Goal: Task Accomplishment & Management: Use online tool/utility

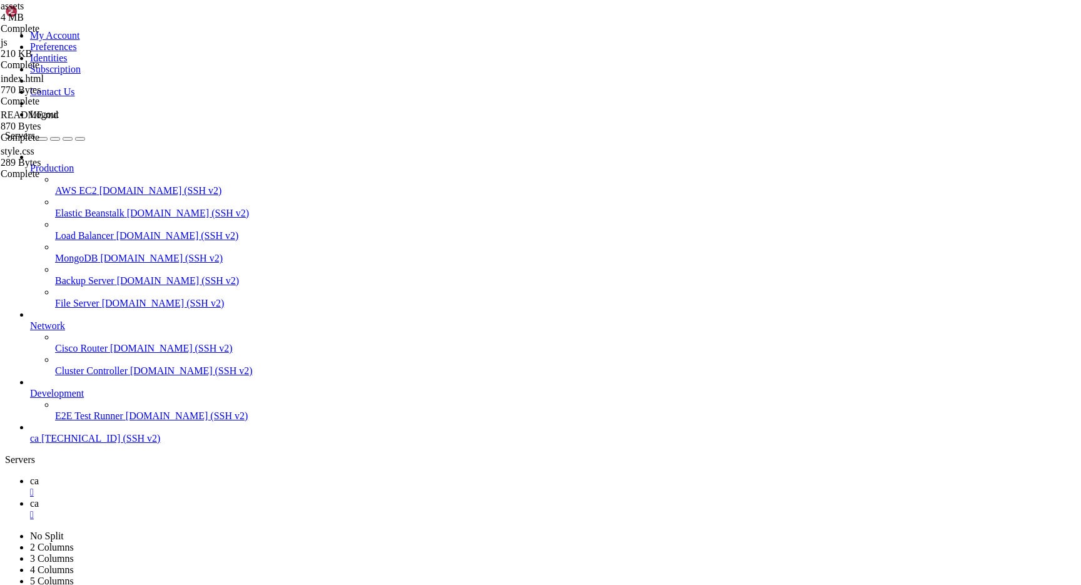
scroll to position [2828, 0]
drag, startPoint x: 424, startPoint y: 840, endPoint x: 386, endPoint y: 765, distance: 84.2
drag, startPoint x: 393, startPoint y: 762, endPoint x: 413, endPoint y: 889, distance: 129.2
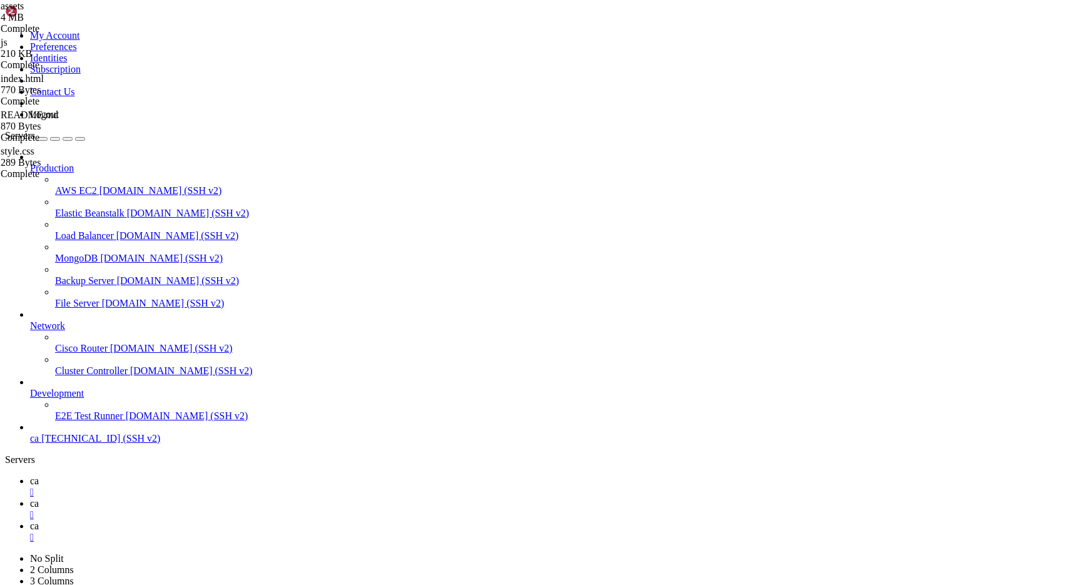
click at [308, 532] on div "" at bounding box center [553, 537] width 1046 height 11
click at [190, 476] on link "ca " at bounding box center [553, 487] width 1046 height 23
drag, startPoint x: 256, startPoint y: 977, endPoint x: 248, endPoint y: 947, distance: 31.0
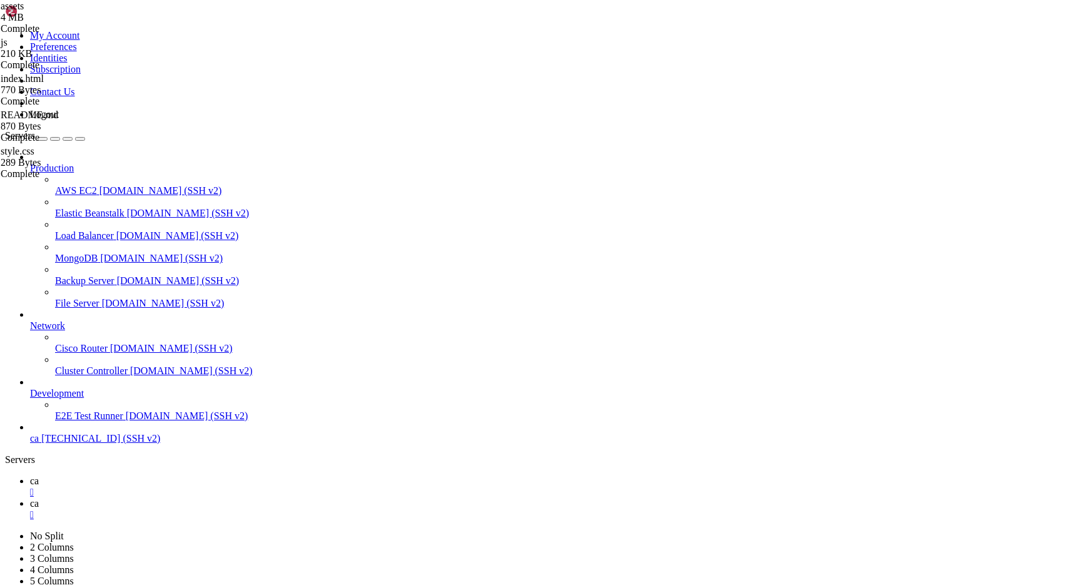
drag, startPoint x: 248, startPoint y: 945, endPoint x: 230, endPoint y: 919, distance: 32.5
drag, startPoint x: 230, startPoint y: 919, endPoint x: 206, endPoint y: 874, distance: 50.7
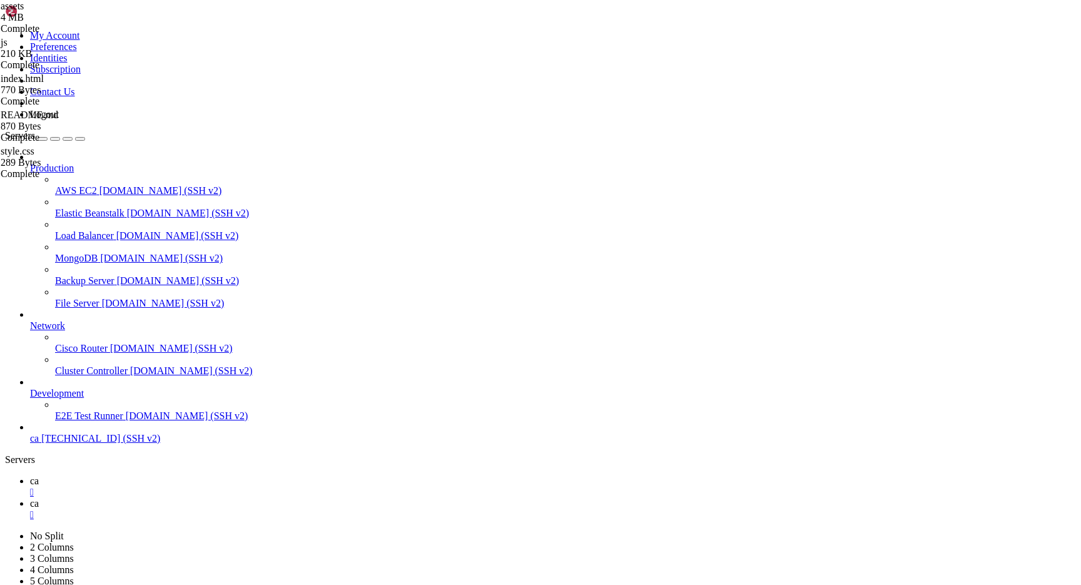
drag, startPoint x: 206, startPoint y: 874, endPoint x: 182, endPoint y: 841, distance: 40.8
drag, startPoint x: 182, startPoint y: 841, endPoint x: 313, endPoint y: 1035, distance: 233.9
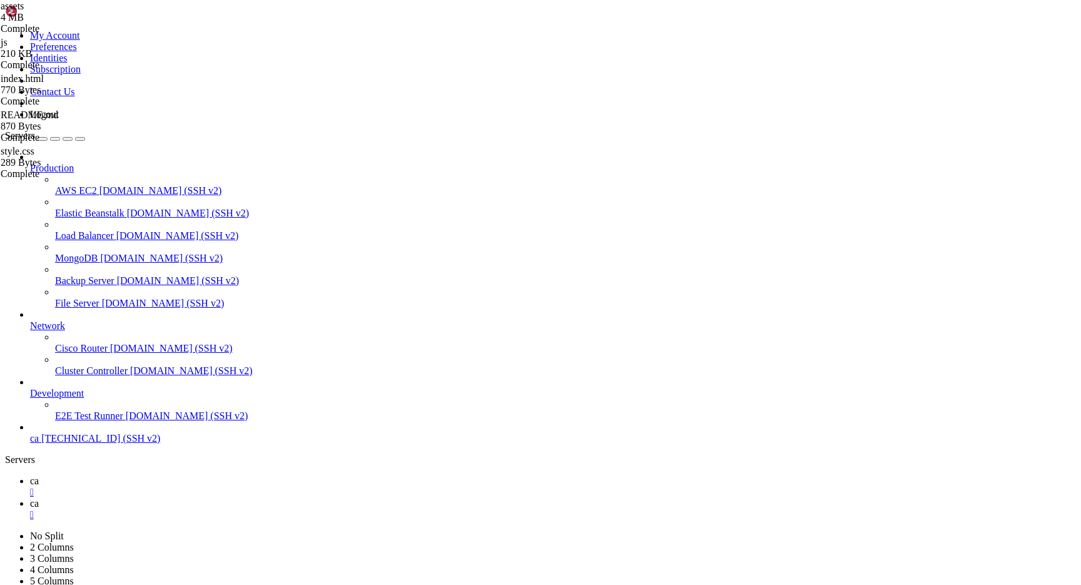
drag, startPoint x: 312, startPoint y: 1035, endPoint x: 194, endPoint y: 829, distance: 237.4
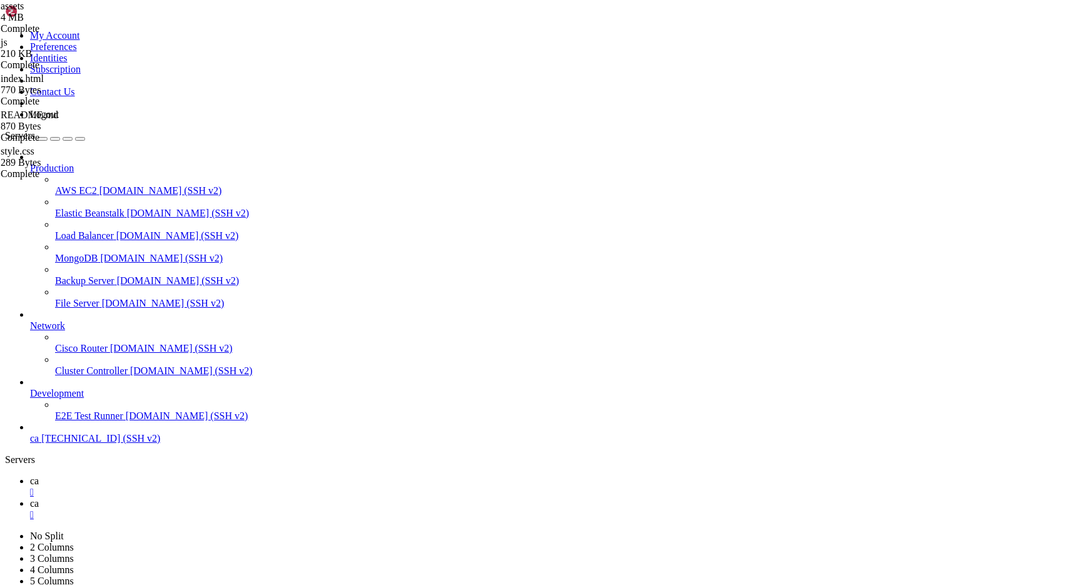
drag, startPoint x: 194, startPoint y: 829, endPoint x: 327, endPoint y: 1029, distance: 240.2
drag, startPoint x: 327, startPoint y: 1029, endPoint x: 203, endPoint y: 829, distance: 235.5
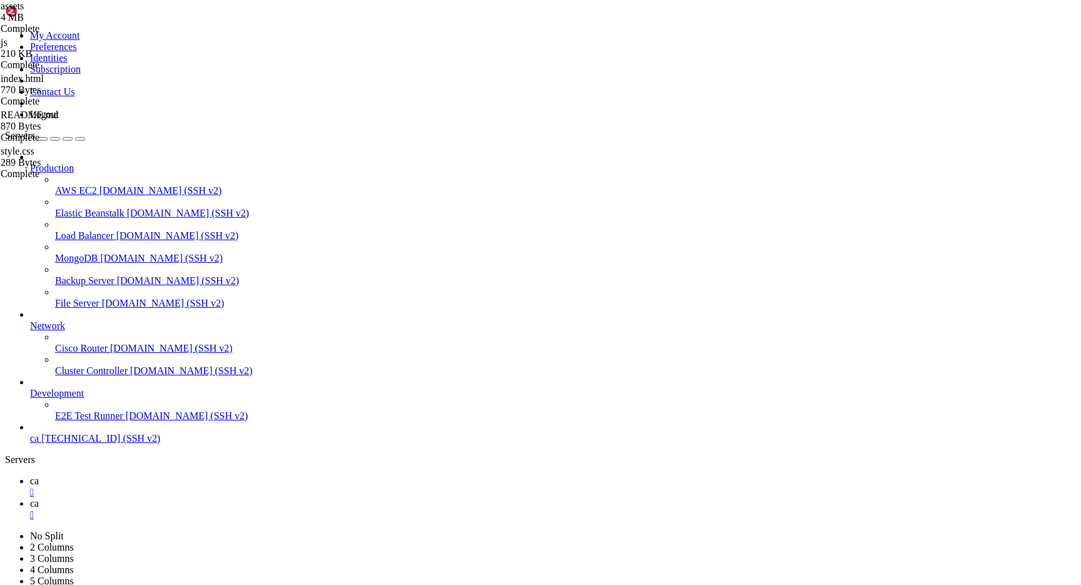
drag, startPoint x: 203, startPoint y: 829, endPoint x: 367, endPoint y: 1028, distance: 258.2
drag, startPoint x: 367, startPoint y: 1028, endPoint x: 253, endPoint y: 829, distance: 229.6
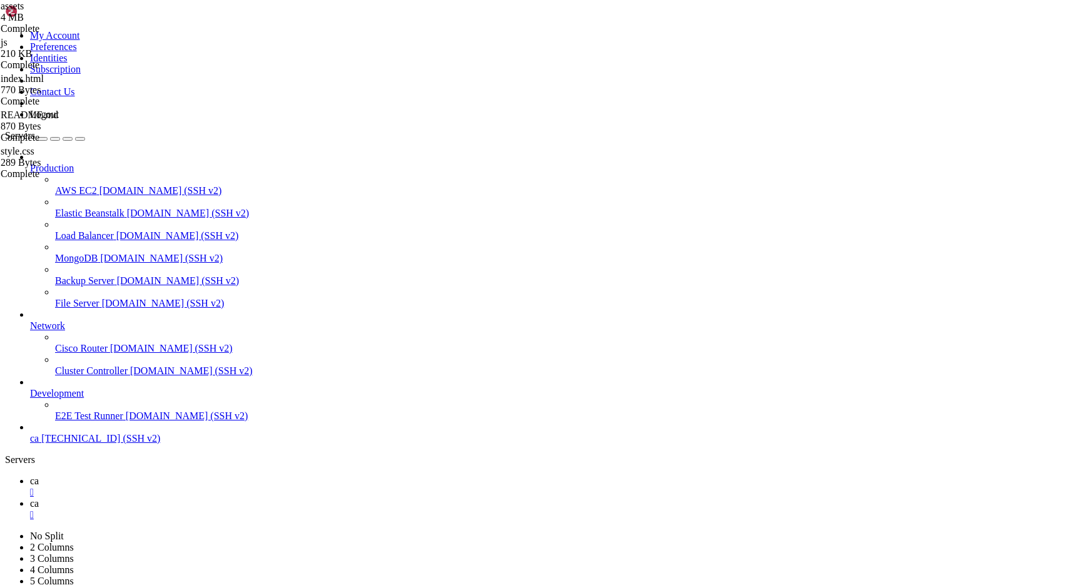
drag, startPoint x: 253, startPoint y: 829, endPoint x: 394, endPoint y: 1023, distance: 239.7
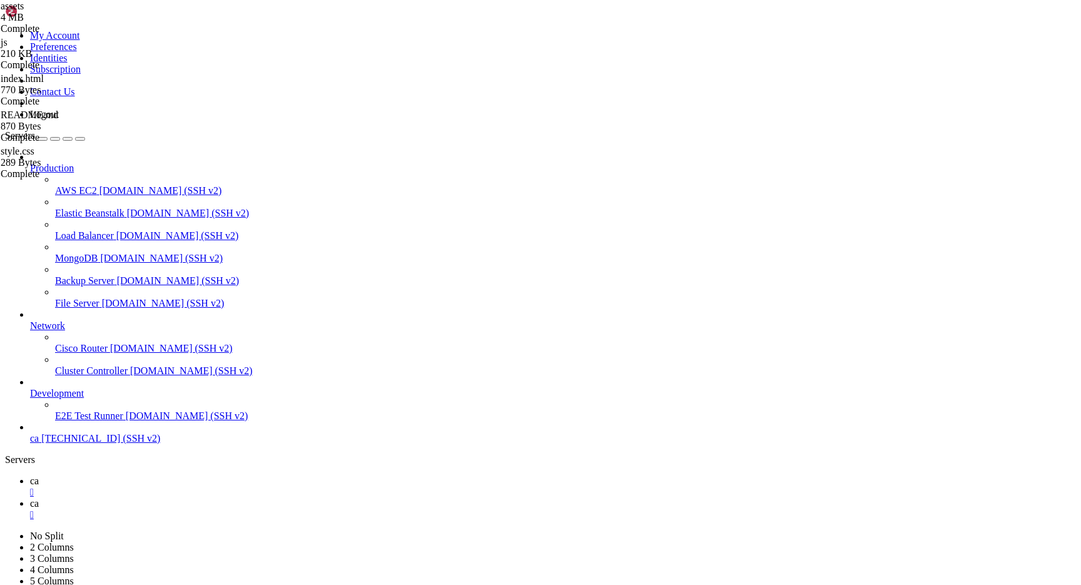
drag, startPoint x: 286, startPoint y: 853, endPoint x: 295, endPoint y: 874, distance: 22.7
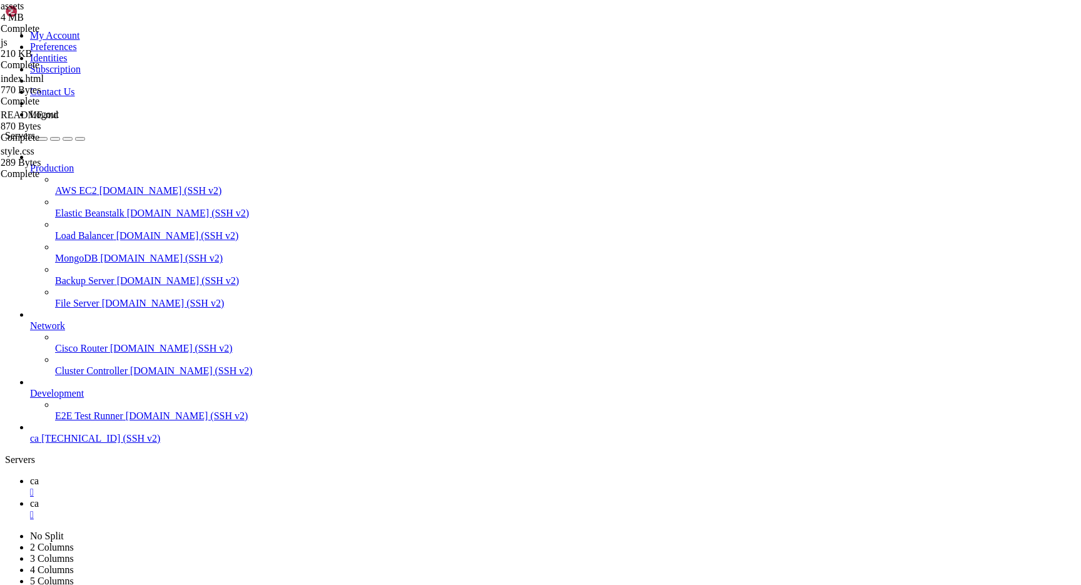
scroll to position [10384, 0]
drag, startPoint x: 5, startPoint y: 720, endPoint x: 150, endPoint y: 817, distance: 174.6
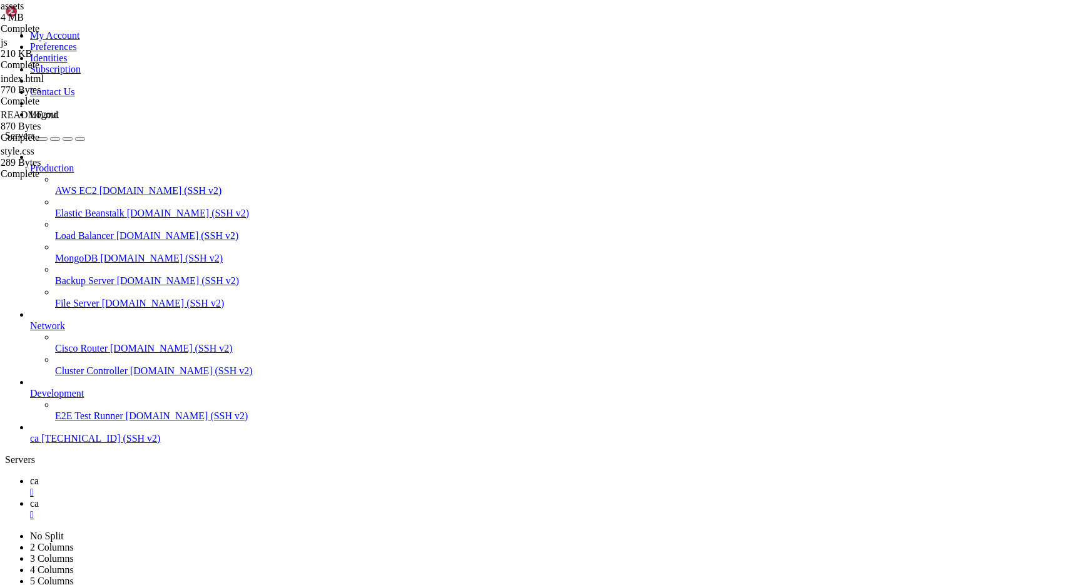
drag, startPoint x: 150, startPoint y: 817, endPoint x: 180, endPoint y: 817, distance: 30.0
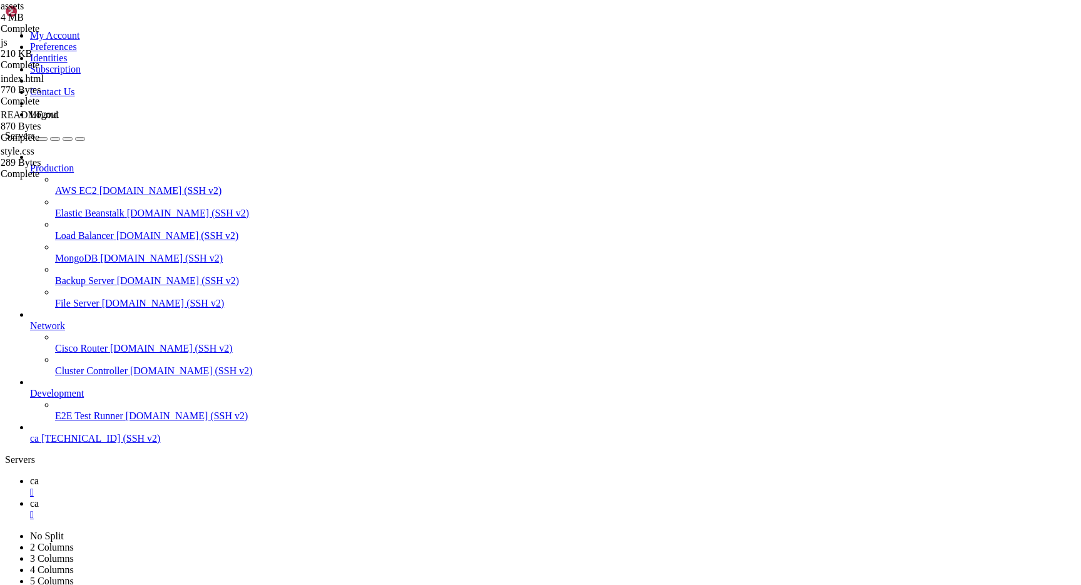
drag, startPoint x: 186, startPoint y: 818, endPoint x: 150, endPoint y: 816, distance: 36.3
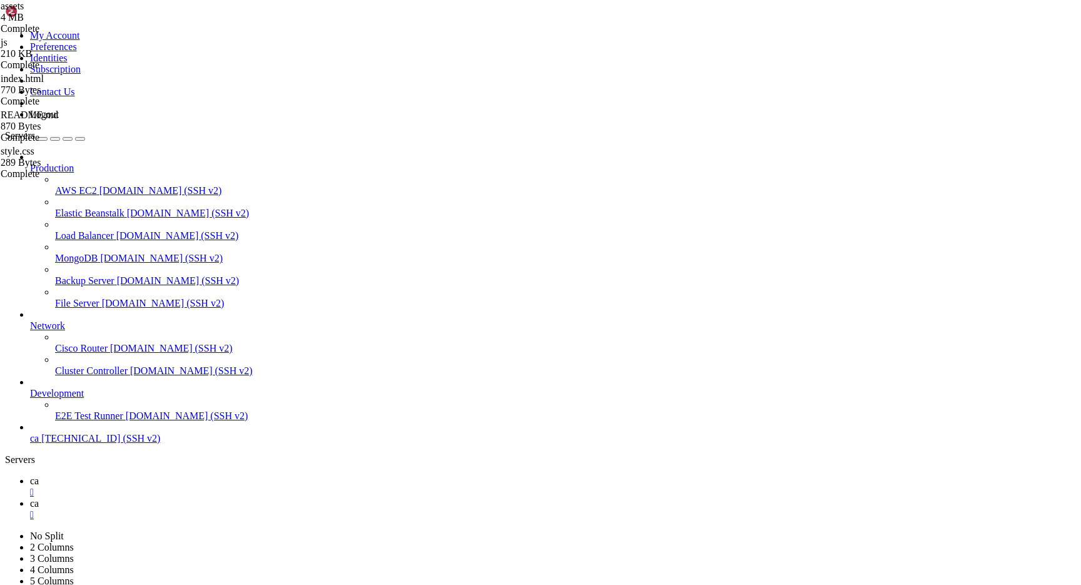
drag, startPoint x: 399, startPoint y: 1002, endPoint x: 482, endPoint y: 1004, distance: 83.2
drag, startPoint x: 401, startPoint y: 959, endPoint x: 452, endPoint y: 1024, distance: 82.9
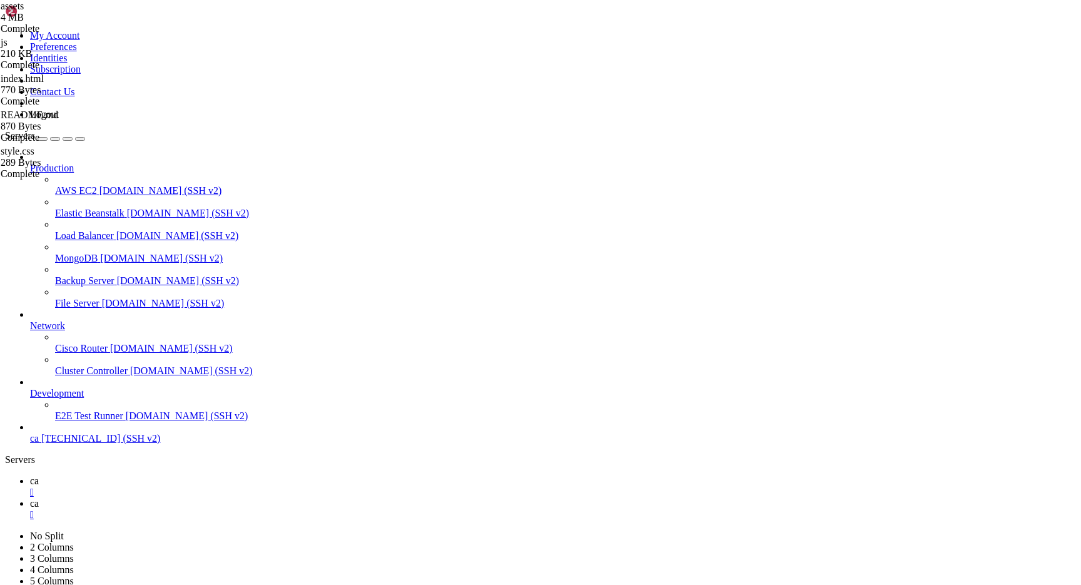
drag, startPoint x: 428, startPoint y: 999, endPoint x: 391, endPoint y: 956, distance: 56.8
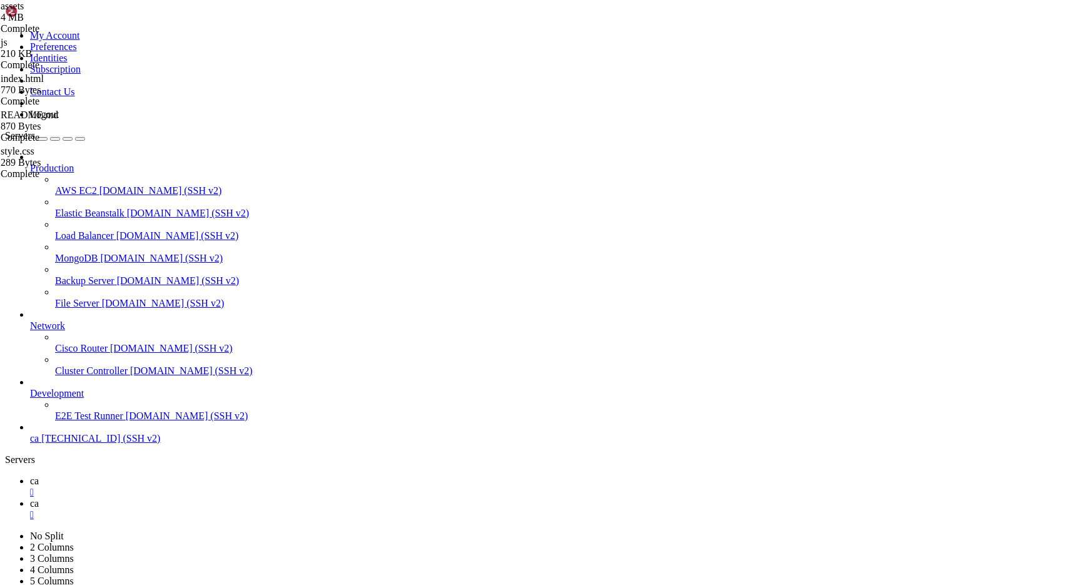
drag, startPoint x: 258, startPoint y: 901, endPoint x: 307, endPoint y: 901, distance: 49.4
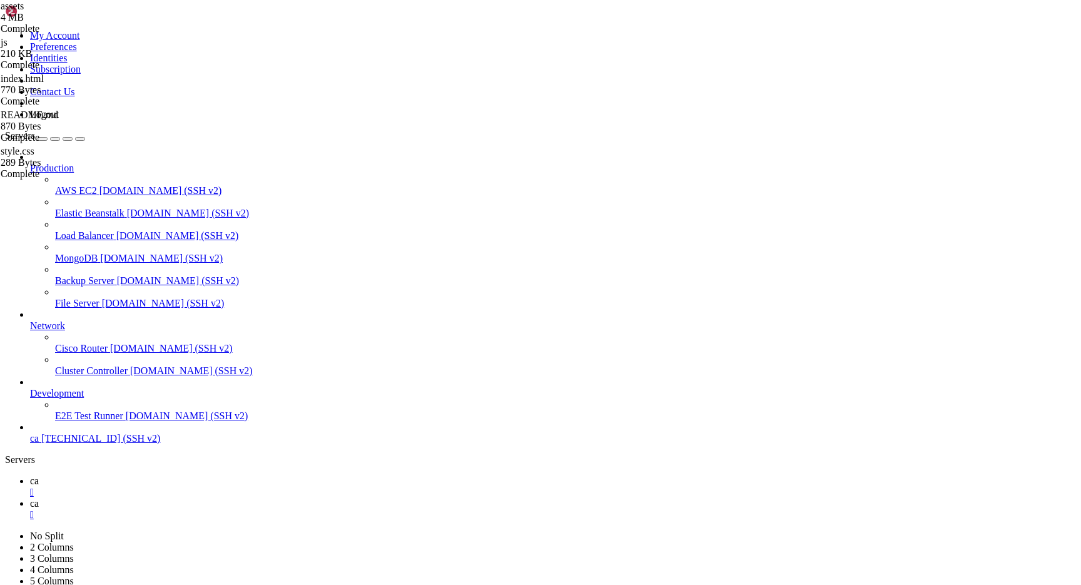
drag, startPoint x: 295, startPoint y: 910, endPoint x: 346, endPoint y: 910, distance: 50.7
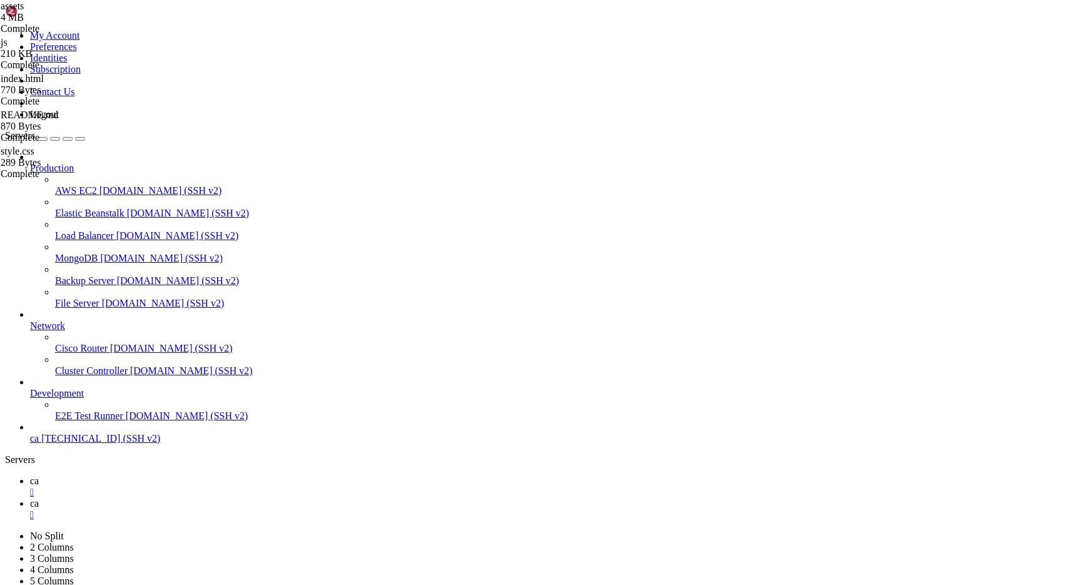
scroll to position [61185, 0]
drag, startPoint x: 569, startPoint y: 1159, endPoint x: 563, endPoint y: 1119, distance: 41.2
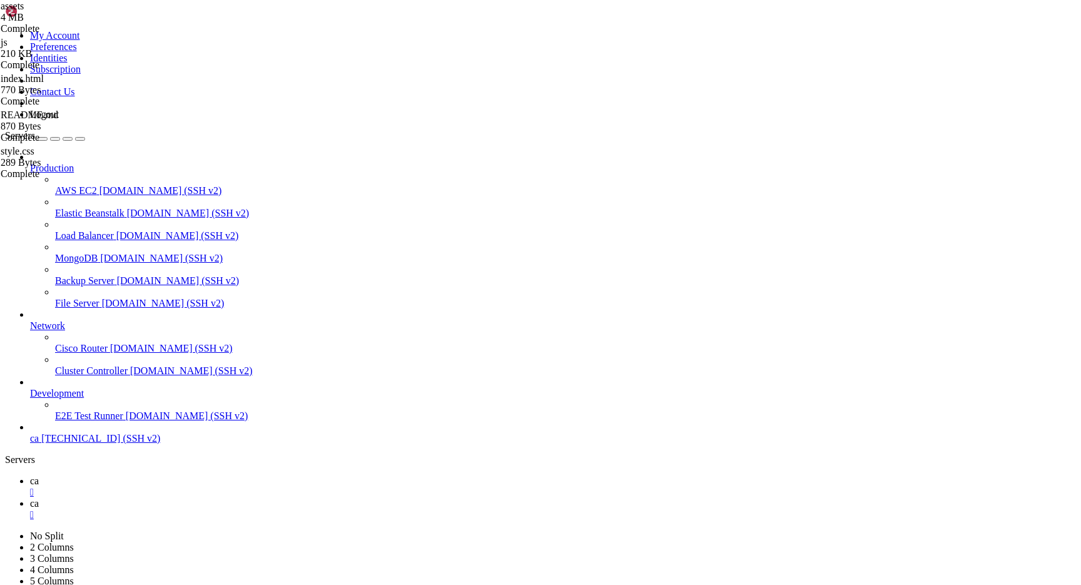
drag, startPoint x: 148, startPoint y: 762, endPoint x: 211, endPoint y: 815, distance: 83.0
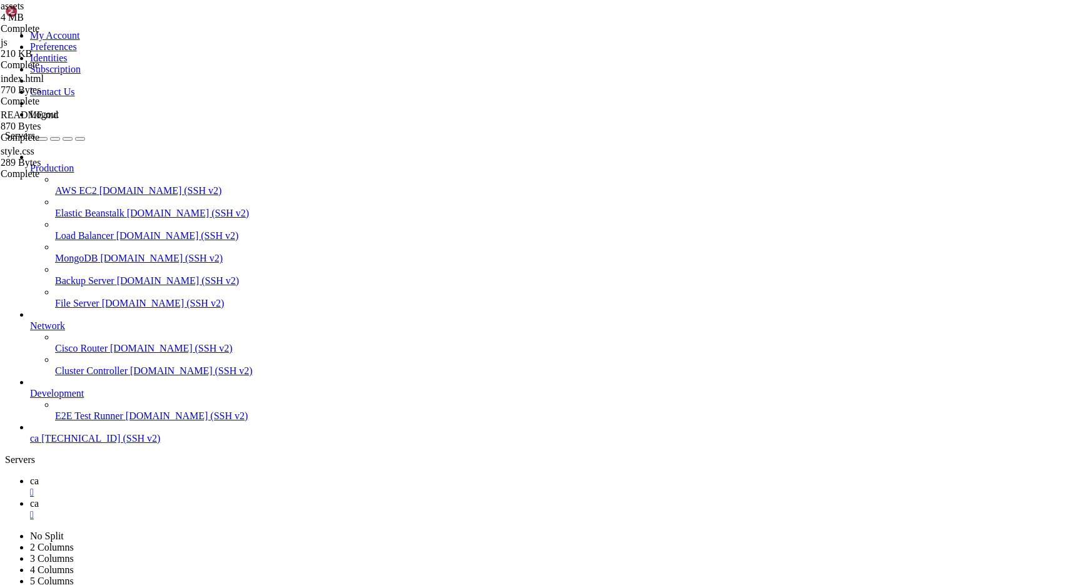
click at [30, 498] on icon at bounding box center [30, 503] width 0 height 11
click at [253, 509] on div "" at bounding box center [553, 514] width 1046 height 11
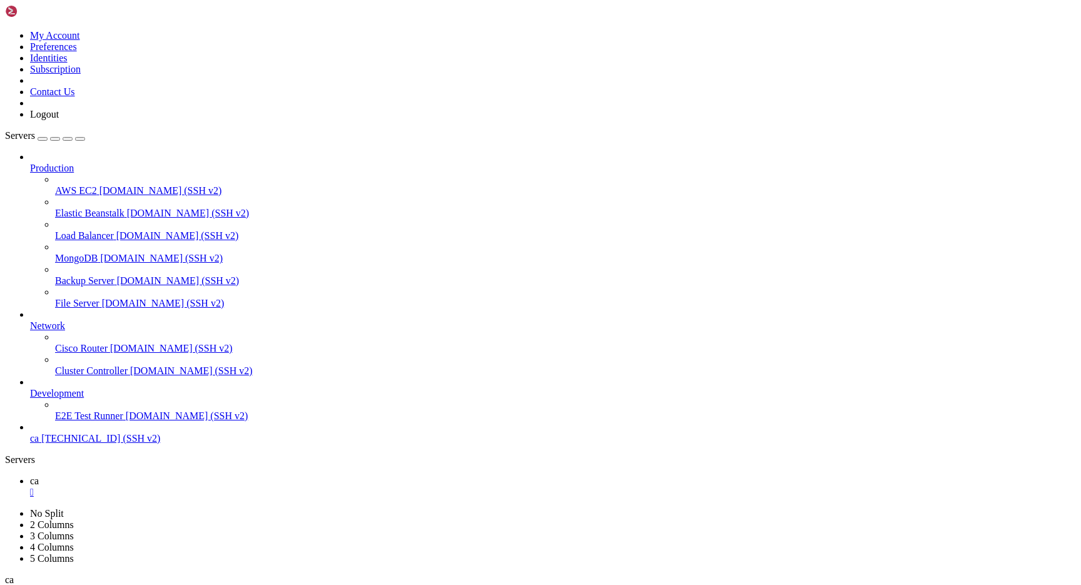
drag, startPoint x: 320, startPoint y: 1148, endPoint x: 119, endPoint y: 738, distance: 456.1
copy div "2 - @auth 2 + @if(Auth::check() || request()->cookie('age_confirmed')) 3 <!doct…"
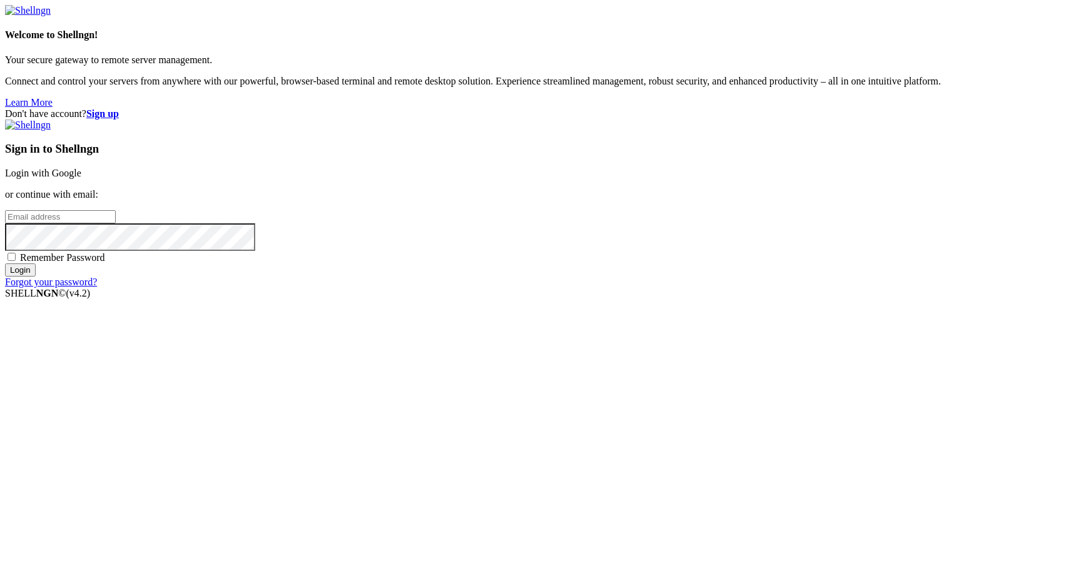
click at [81, 178] on link "Login with Google" at bounding box center [43, 173] width 76 height 11
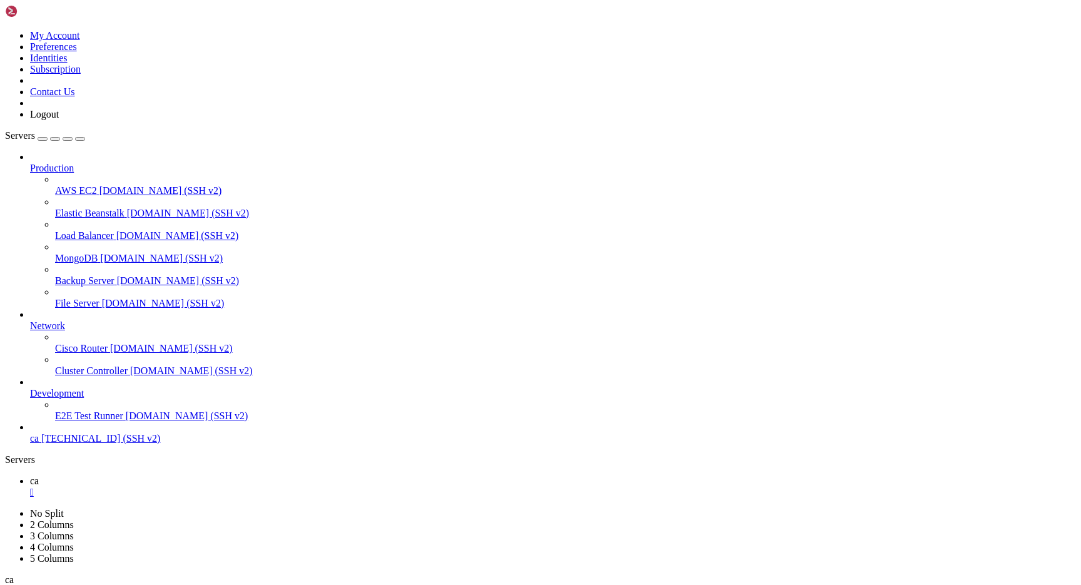
scroll to position [78910, 0]
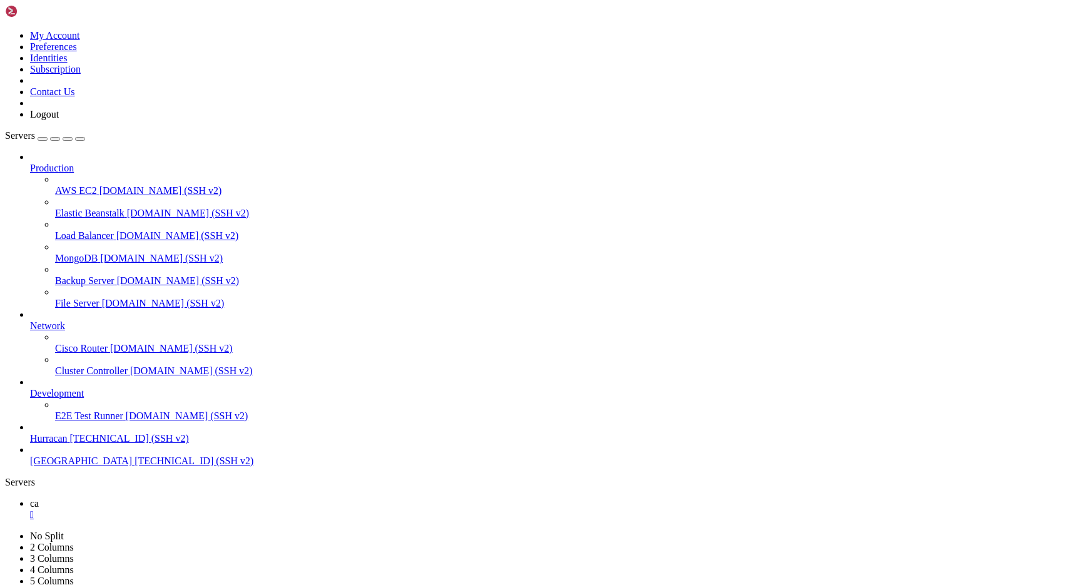
click at [198, 509] on div "" at bounding box center [553, 514] width 1046 height 11
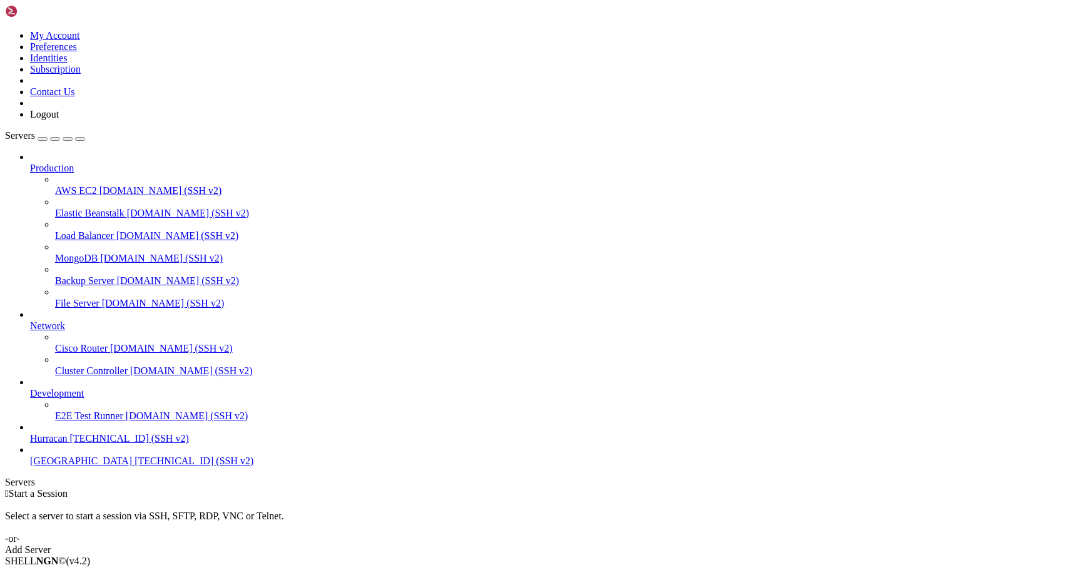
click at [5, 30] on icon at bounding box center [5, 30] width 0 height 0
click at [59, 120] on link "Logout" at bounding box center [44, 114] width 29 height 11
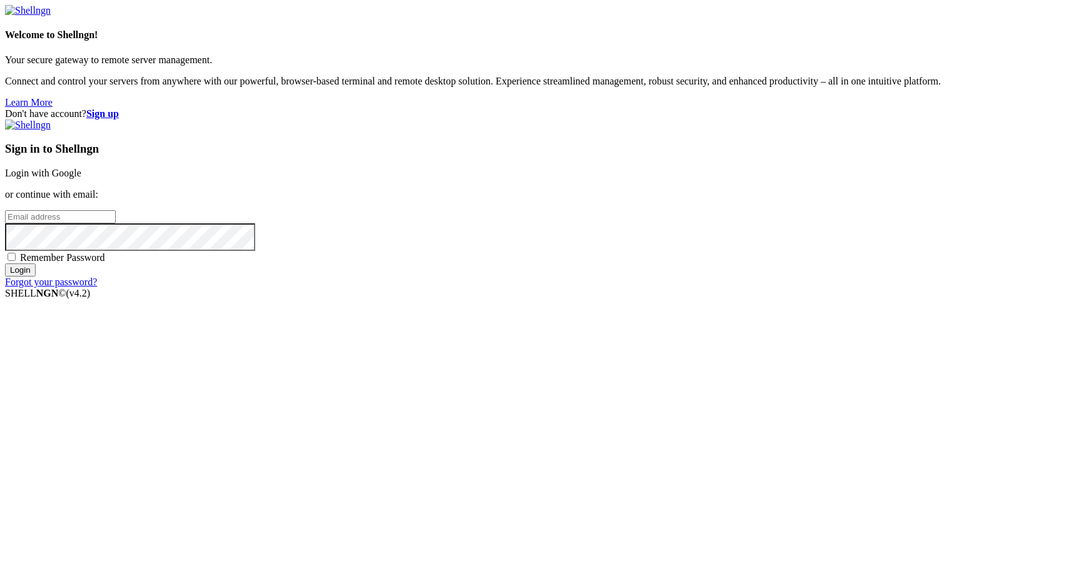
click at [81, 178] on link "Login with Google" at bounding box center [43, 173] width 76 height 11
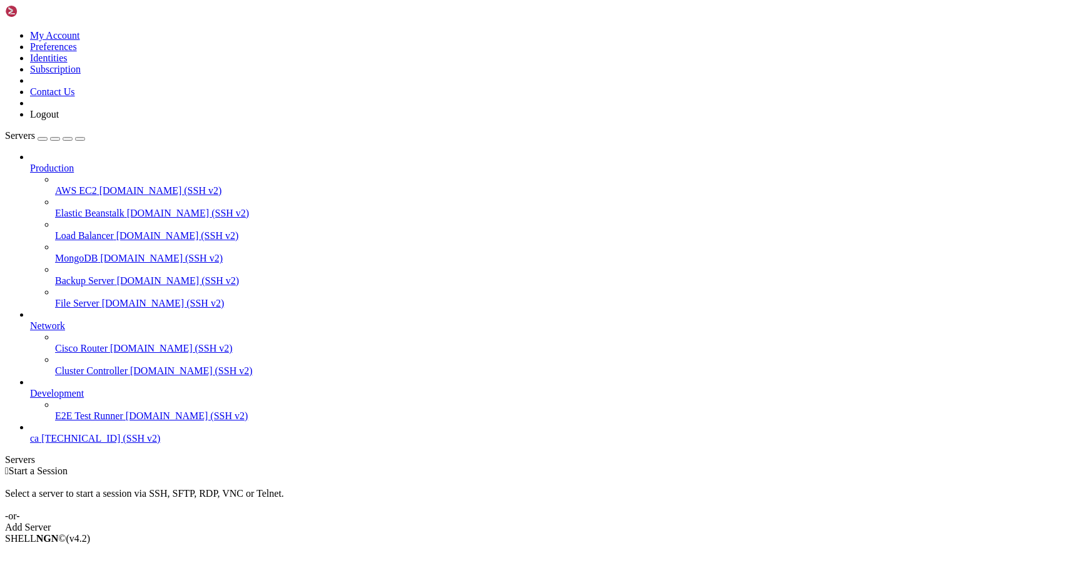
click at [73, 444] on link "ca 54.39.20.80 (SSH v2)" at bounding box center [553, 438] width 1046 height 11
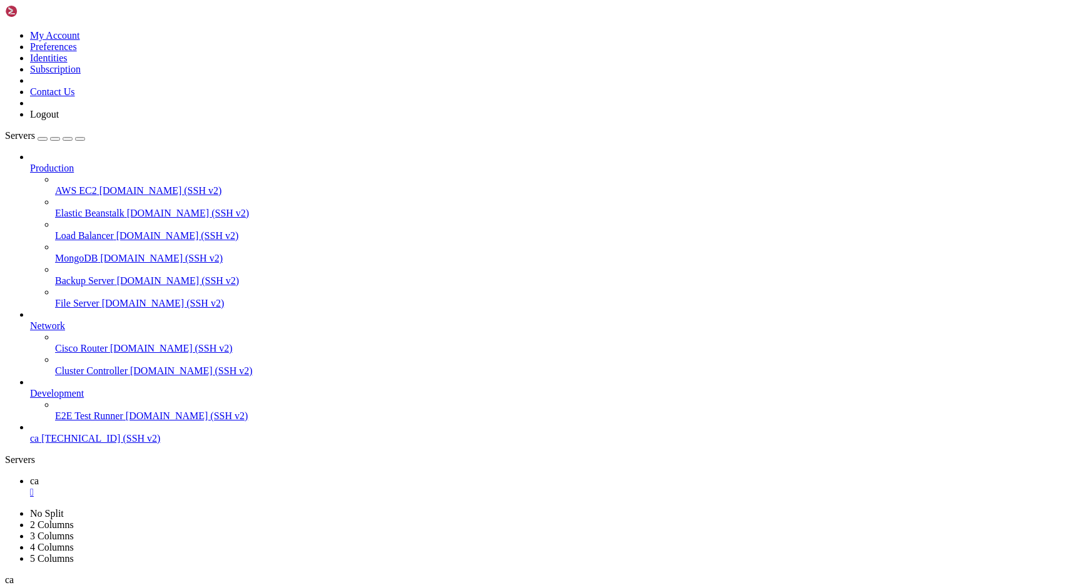
scroll to position [9, 0]
drag, startPoint x: 179, startPoint y: 1053, endPoint x: 215, endPoint y: 1056, distance: 35.8
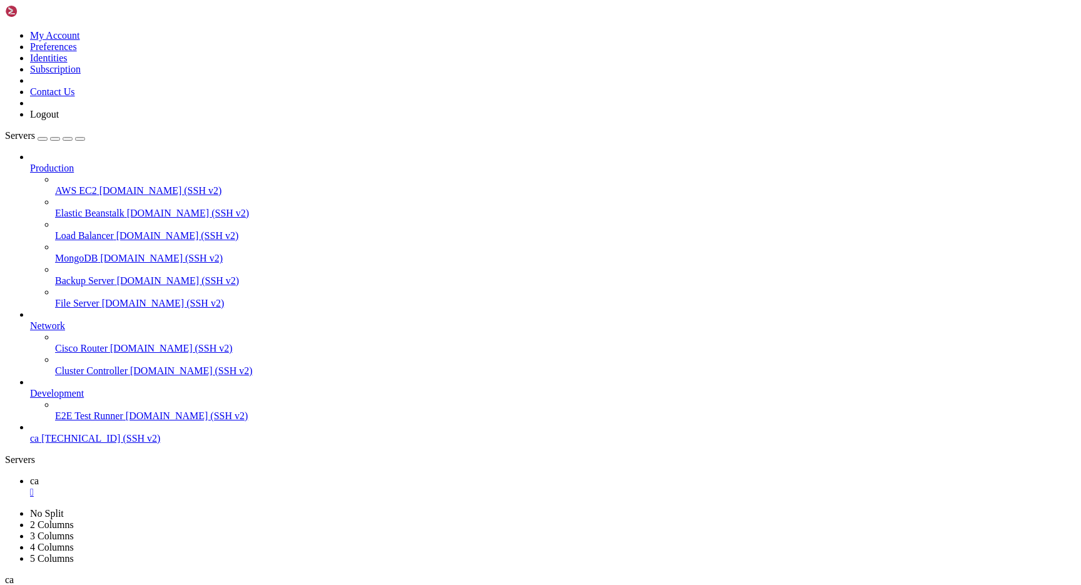
scroll to position [5718, 0]
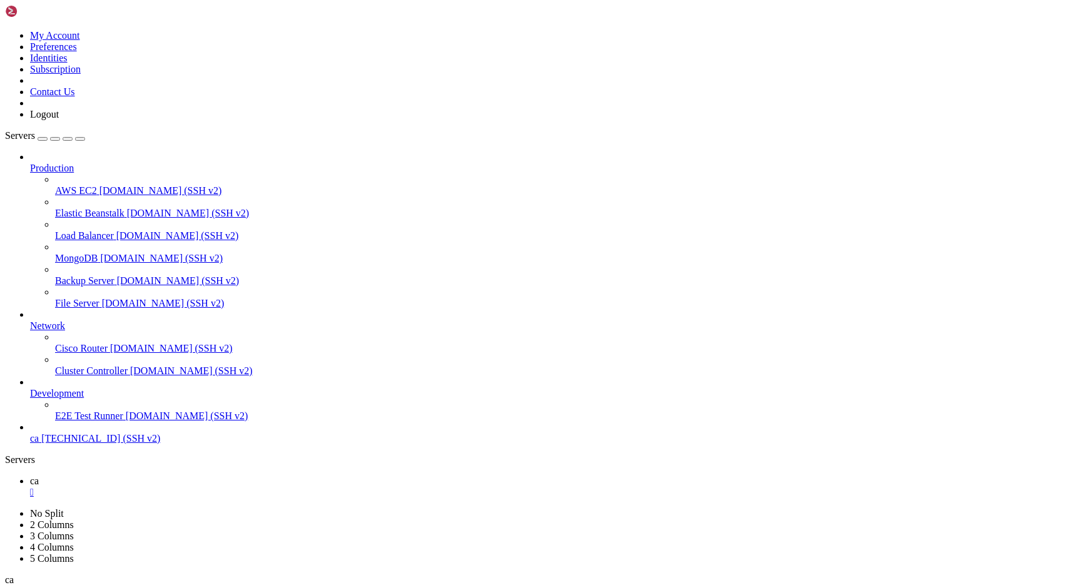
scroll to position [2703, 0]
